Goal: Check status: Check status

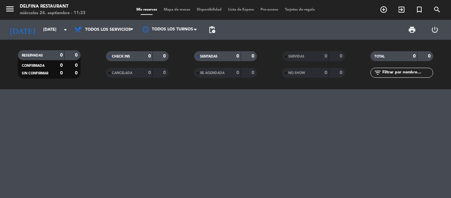
click at [65, 136] on div at bounding box center [225, 143] width 451 height 109
click at [68, 33] on icon "arrow_drop_down" at bounding box center [65, 30] width 8 height 8
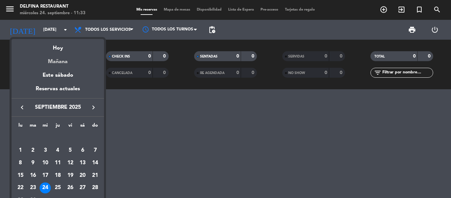
click at [69, 61] on div "Mañana" at bounding box center [58, 60] width 93 height 14
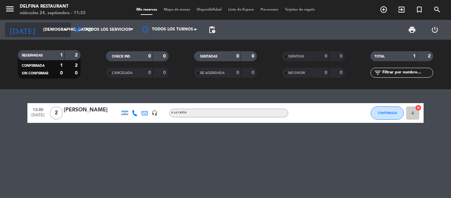
click at [68, 23] on div "[DATE] [DATE] arrow_drop_down" at bounding box center [38, 29] width 66 height 15
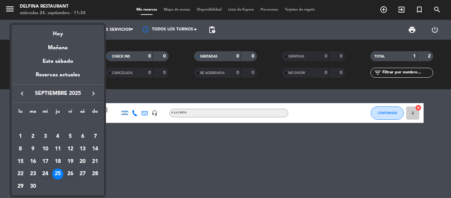
click at [71, 172] on div "26" at bounding box center [70, 174] width 11 height 11
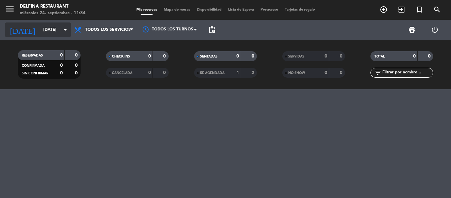
click at [61, 33] on input "[DATE]" at bounding box center [68, 29] width 56 height 11
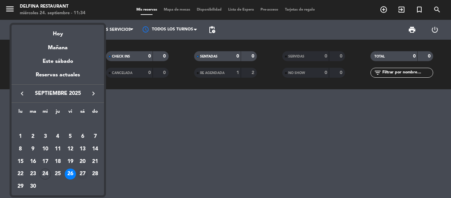
click at [82, 174] on div "27" at bounding box center [82, 174] width 11 height 11
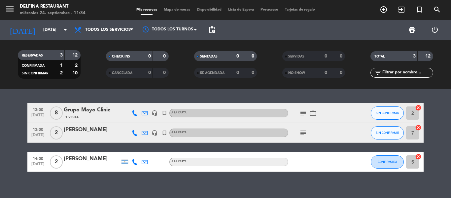
click at [313, 115] on icon "work_outline" at bounding box center [313, 113] width 8 height 8
click at [306, 114] on icon "subject" at bounding box center [303, 113] width 8 height 8
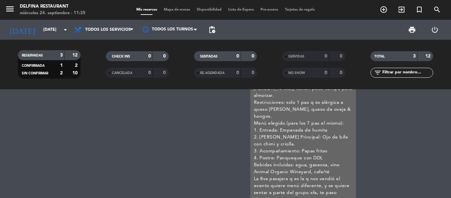
scroll to position [113, 0]
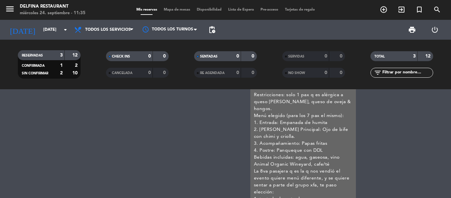
click at [300, 124] on div "IMPORTANTE: NO BAJARLE LA CUENTA A LOS PAX. PAGA ANTICIPADO LA AGENCIA KAWEN AD…" at bounding box center [303, 112] width 99 height 208
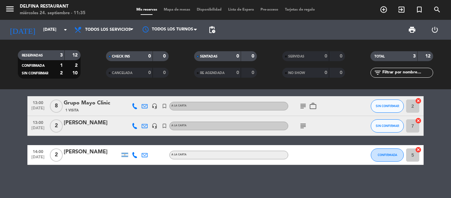
click at [300, 106] on icon "subject" at bounding box center [303, 106] width 8 height 8
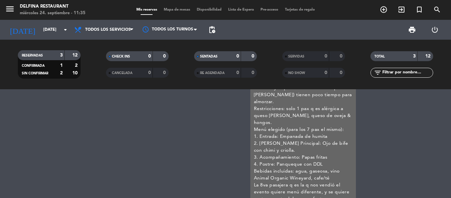
click at [327, 128] on div "IMPORTANTE: NO BAJARLE LA CUENTA A LOS PAX. PAGA ANTICIPADO LA AGENCIA KAWEN AD…" at bounding box center [303, 126] width 99 height 208
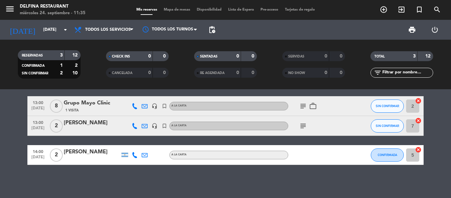
click at [303, 109] on icon "subject" at bounding box center [303, 106] width 8 height 8
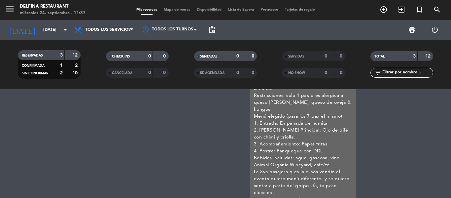
scroll to position [113, 0]
click at [202, 81] on div "SENTADAS 0 0 RE AGENDADA 0 0" at bounding box center [225, 64] width 88 height 36
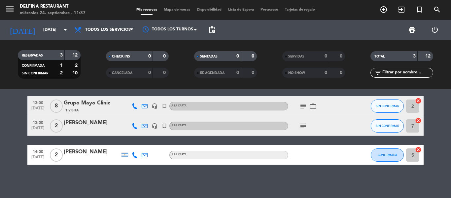
scroll to position [7, 0]
click at [303, 125] on icon "subject" at bounding box center [303, 126] width 8 height 8
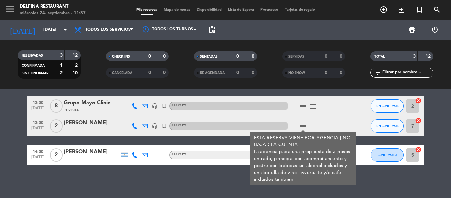
click at [303, 110] on div "subject work_outline" at bounding box center [318, 106] width 59 height 20
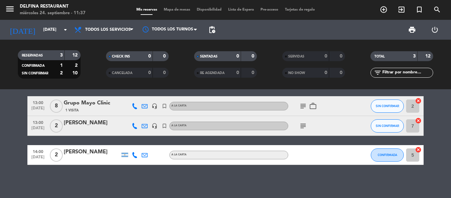
click at [301, 105] on icon "subject" at bounding box center [303, 106] width 8 height 8
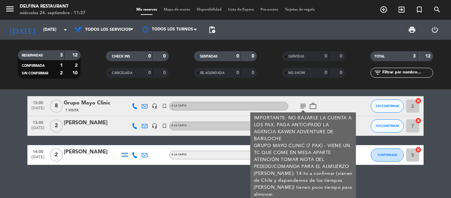
scroll to position [99, 0]
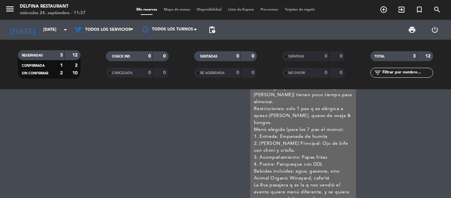
click at [325, 132] on div "IMPORTANTE: NO BAJARLE LA CUENTA A LOS PAX. PAGA ANTICIPADO LA AGENCIA KAWEN AD…" at bounding box center [303, 126] width 99 height 208
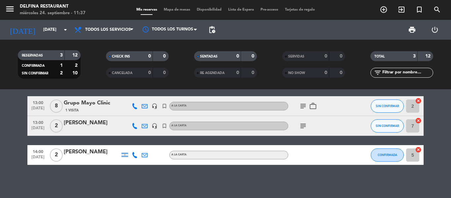
scroll to position [7, 0]
click at [300, 103] on icon "subject" at bounding box center [303, 106] width 8 height 8
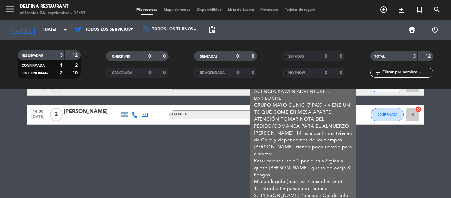
scroll to position [34, 0]
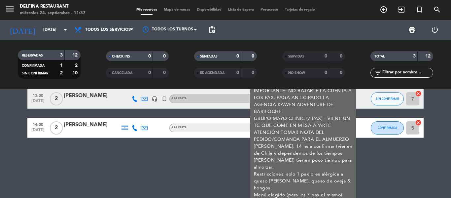
click at [223, 178] on div "13:00 [DATE] 8 Grupo Mayo Clinic 1 Visita headset_mic turned_in_not A LA CARTA …" at bounding box center [225, 143] width 451 height 109
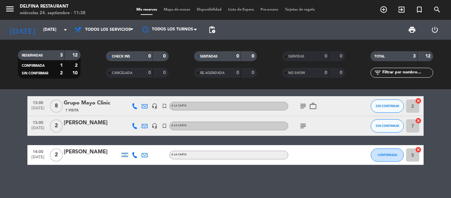
click at [171, 183] on div "13:00 [DATE] 8 Grupo Mayo Clinic 1 Visita headset_mic turned_in_not A LA CARTA …" at bounding box center [225, 143] width 451 height 109
click at [233, 179] on div "13:00 [DATE] 8 Grupo Mayo Clinic 1 Visita headset_mic turned_in_not A LA CARTA …" at bounding box center [225, 143] width 451 height 109
click at [239, 183] on div "13:00 [DATE] 8 Grupo Mayo Clinic 1 Visita headset_mic turned_in_not A LA CARTA …" at bounding box center [225, 143] width 451 height 109
click at [336, 178] on div "13:00 [DATE] 8 Grupo Mayo Clinic 1 Visita headset_mic turned_in_not A LA CARTA …" at bounding box center [225, 143] width 451 height 109
click at [255, 183] on div "13:00 [DATE] 8 Grupo Mayo Clinic 1 Visita headset_mic turned_in_not A LA CARTA …" at bounding box center [225, 143] width 451 height 109
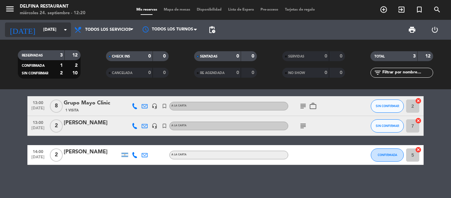
click at [45, 33] on input "[DATE]" at bounding box center [68, 29] width 56 height 11
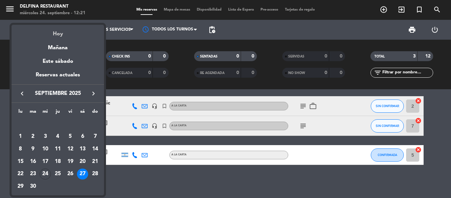
click at [59, 34] on div "Hoy" at bounding box center [58, 32] width 93 height 14
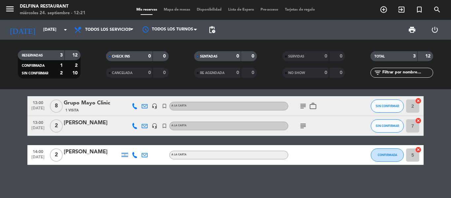
type input "[DATE]"
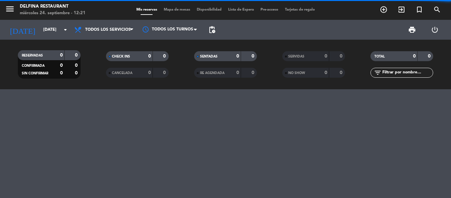
scroll to position [0, 0]
